Goal: Task Accomplishment & Management: Manage account settings

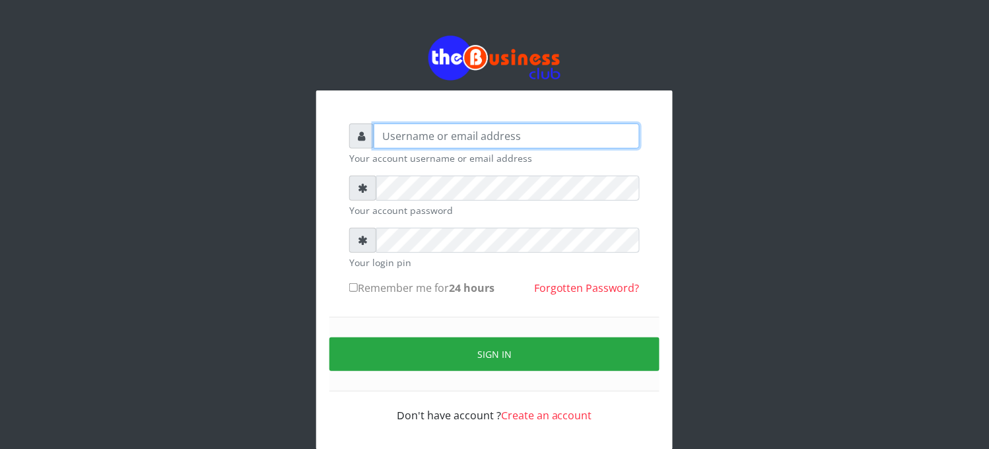
type input "elbally"
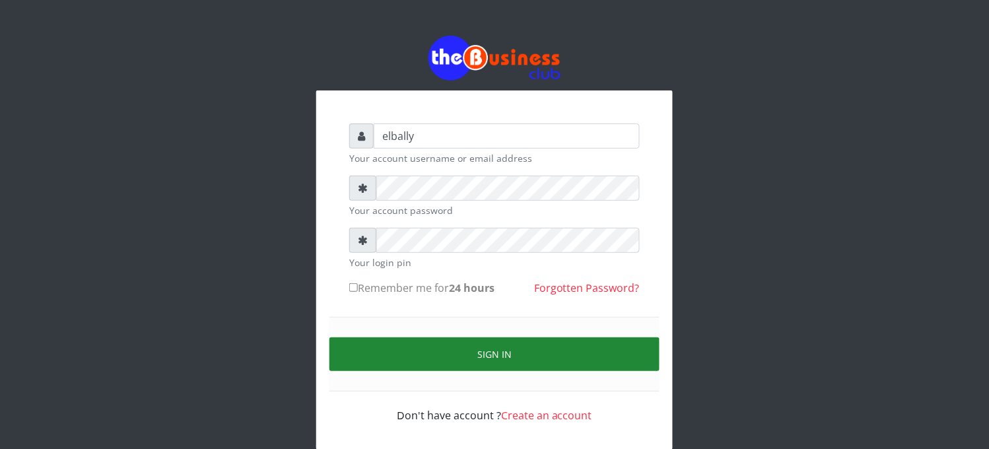
click at [543, 359] on button "Sign in" at bounding box center [494, 354] width 330 height 34
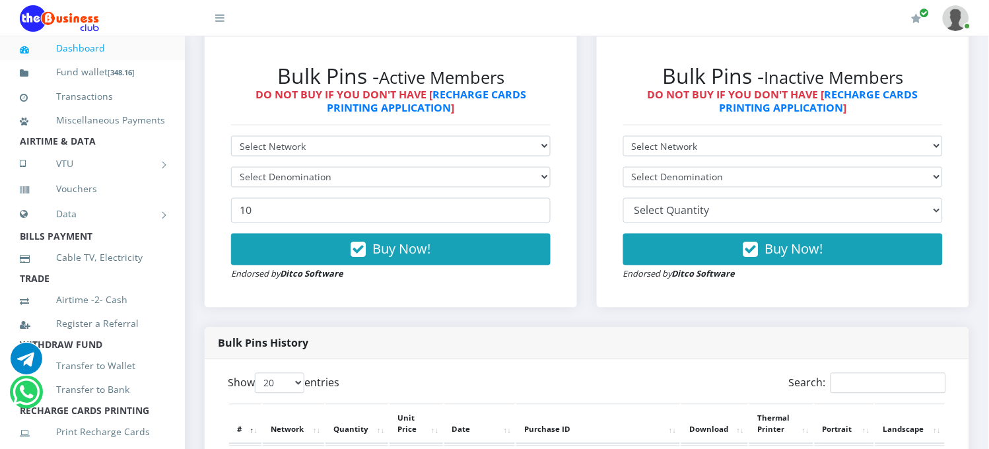
scroll to position [786, 0]
